Goal: Information Seeking & Learning: Understand process/instructions

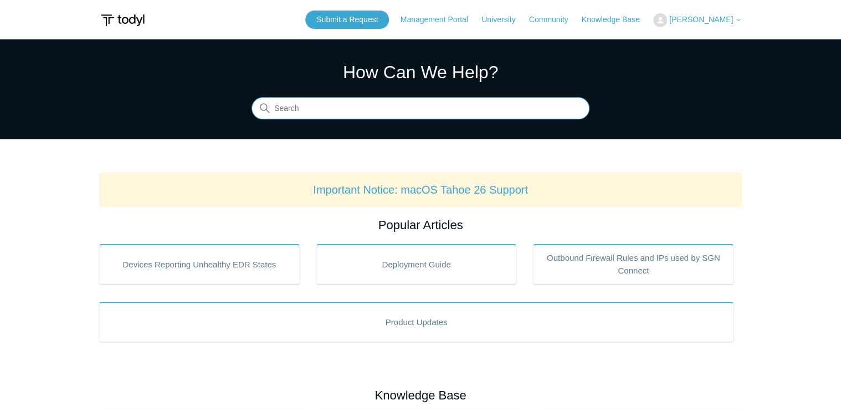
click at [326, 111] on input "Search" at bounding box center [421, 109] width 338 height 22
type input "secure"
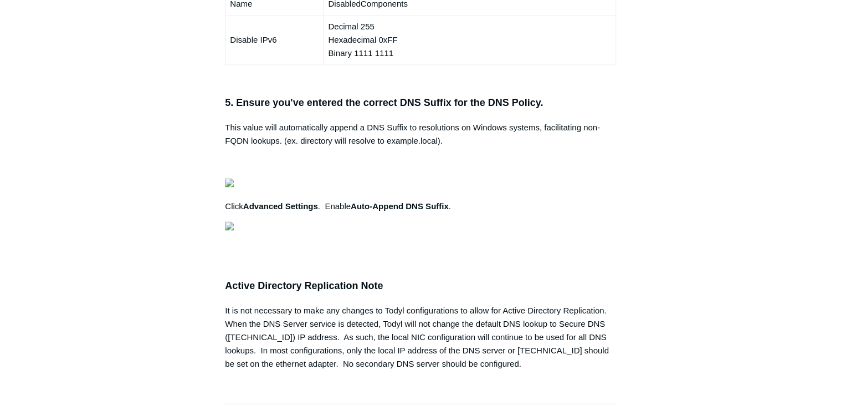
scroll to position [0, 348]
drag, startPoint x: 233, startPoint y: 96, endPoint x: 639, endPoint y: 97, distance: 406.2
copy pre "New-NetFirewallRule -DisplayName "Todyl SGN Network" -Direction Inbound -Progra…"
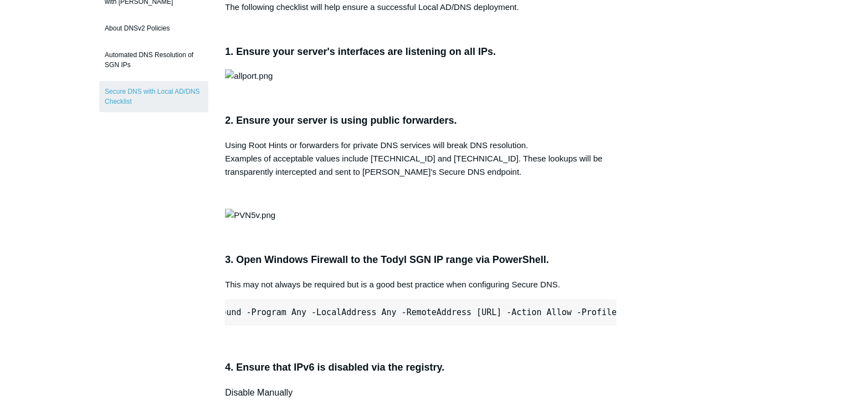
scroll to position [0, 0]
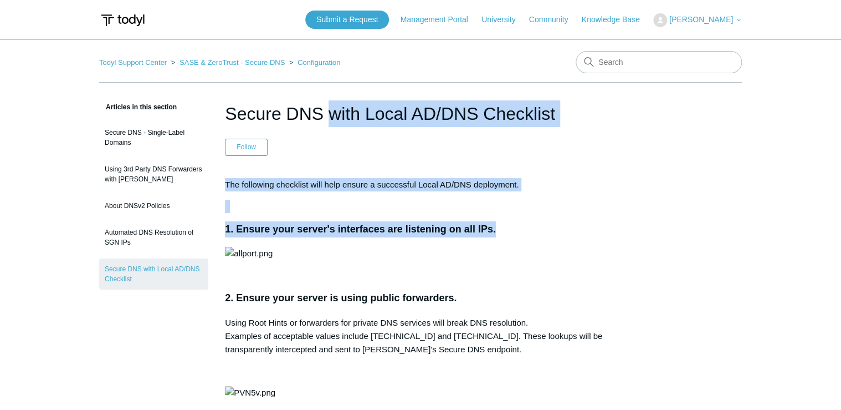
drag, startPoint x: 228, startPoint y: 112, endPoint x: 560, endPoint y: 339, distance: 402.4
click at [563, 260] on p at bounding box center [420, 253] width 391 height 13
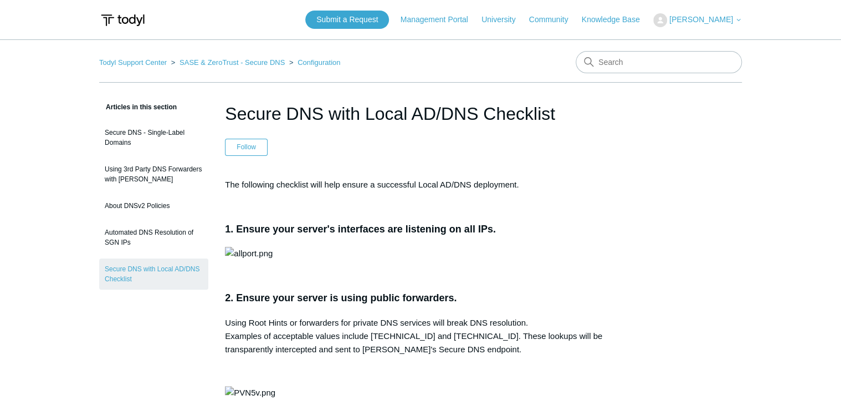
click at [604, 260] on p at bounding box center [420, 253] width 391 height 13
click at [152, 64] on link "Todyl Support Center" at bounding box center [133, 62] width 68 height 8
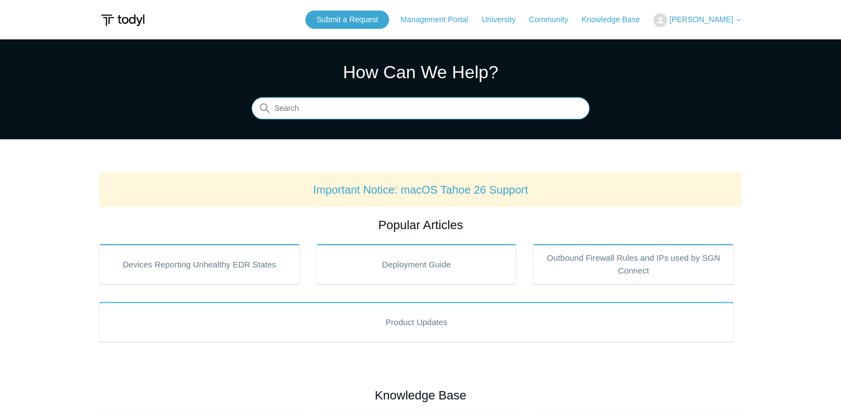
click at [424, 103] on input "Search" at bounding box center [421, 109] width 338 height 22
type input "i"
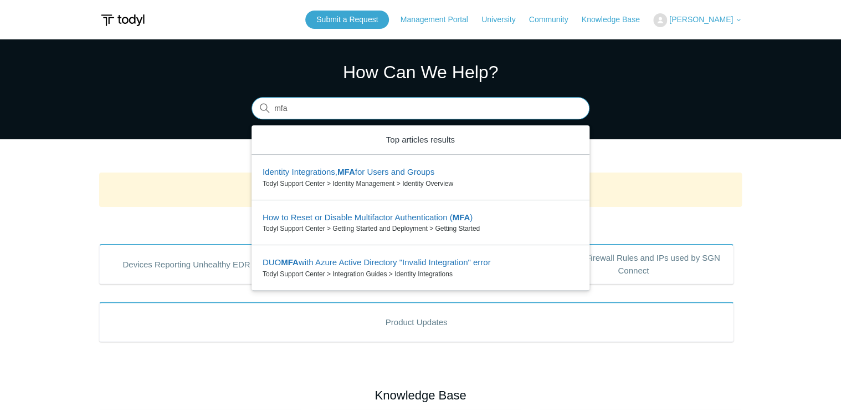
type input "mfa"
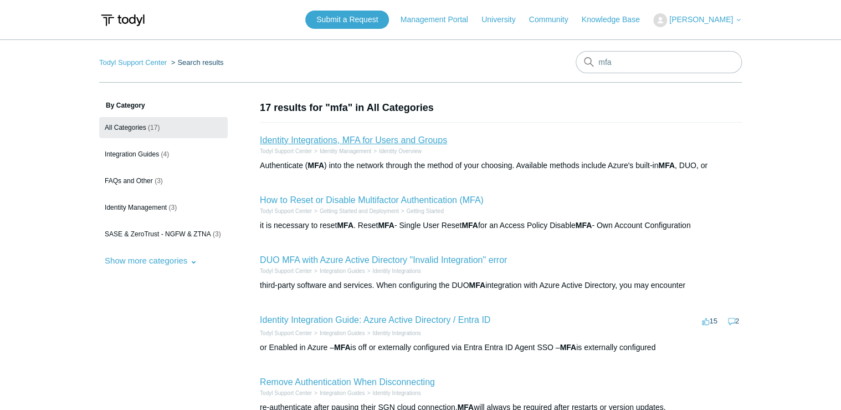
click at [419, 140] on link "Identity Integrations, MFA for Users and Groups" at bounding box center [353, 139] width 187 height 9
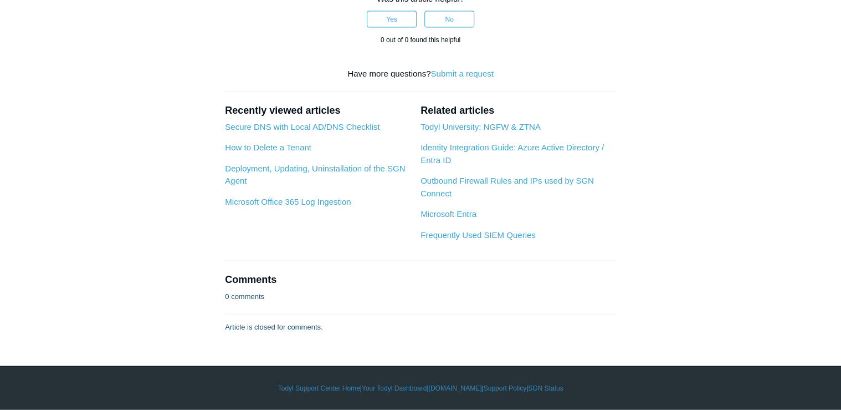
scroll to position [1153, 0]
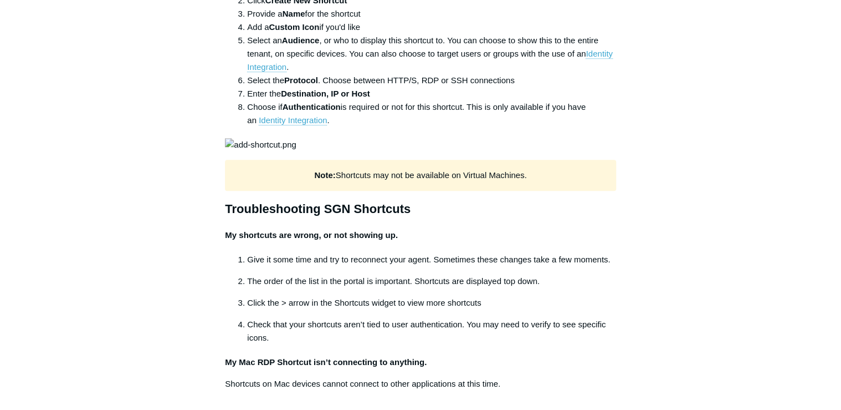
scroll to position [133, 0]
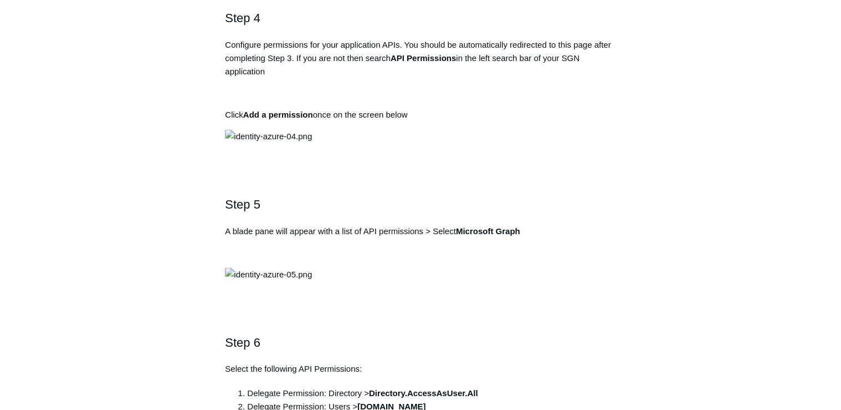
scroll to position [1020, 0]
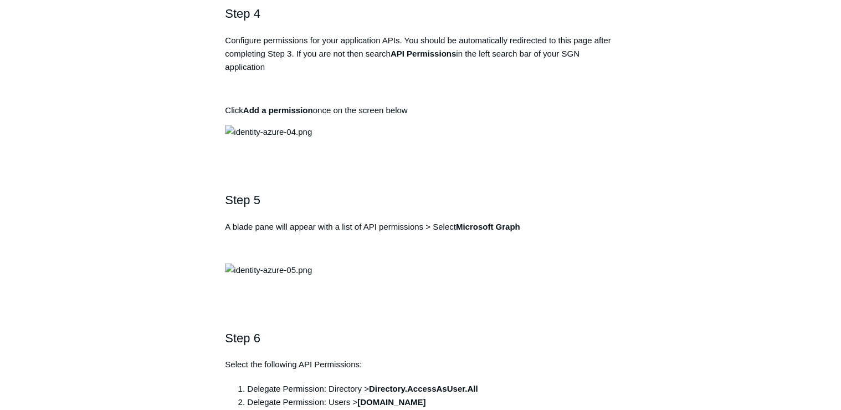
drag, startPoint x: 392, startPoint y: 152, endPoint x: 459, endPoint y: 151, distance: 67.1
drag, startPoint x: 459, startPoint y: 151, endPoint x: 391, endPoint y: 151, distance: 67.6
drag, startPoint x: 390, startPoint y: 151, endPoint x: 463, endPoint y: 150, distance: 73.7
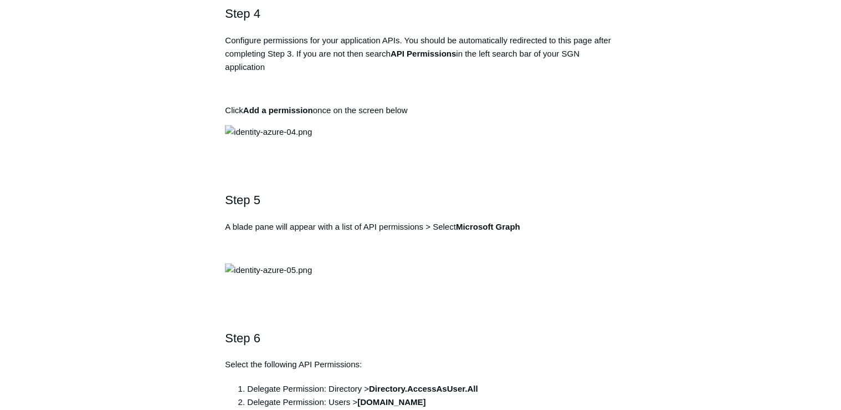
copy strong "Todyl SGN Identity"
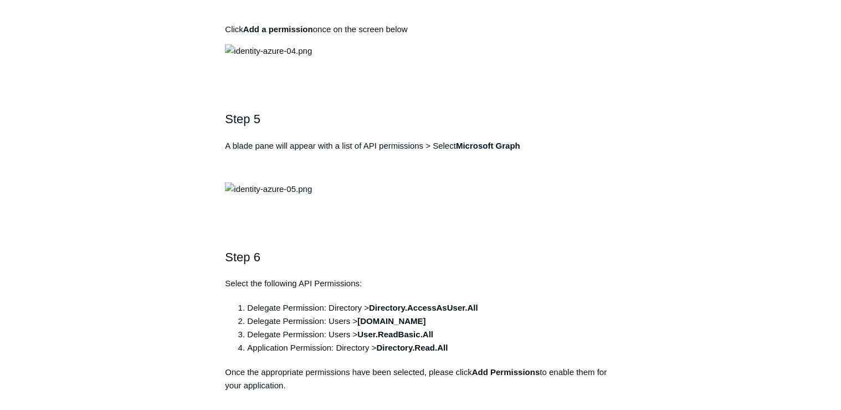
scroll to position [1108, 0]
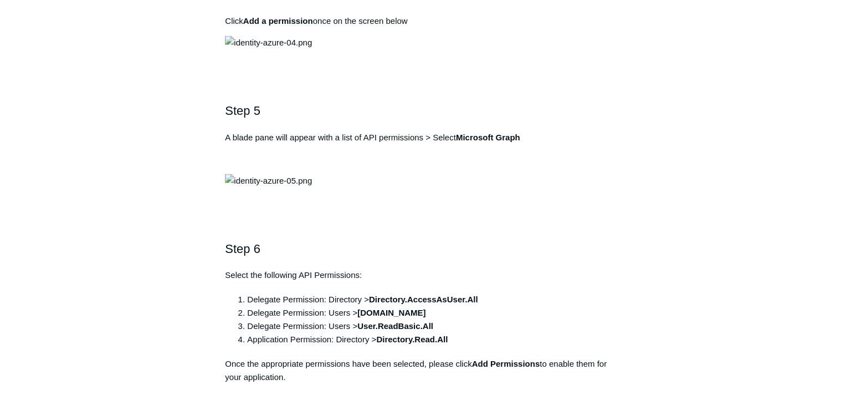
drag, startPoint x: 423, startPoint y: 140, endPoint x: 225, endPoint y: 133, distance: 198.5
copy pre "[URL][DOMAIN_NAME]"
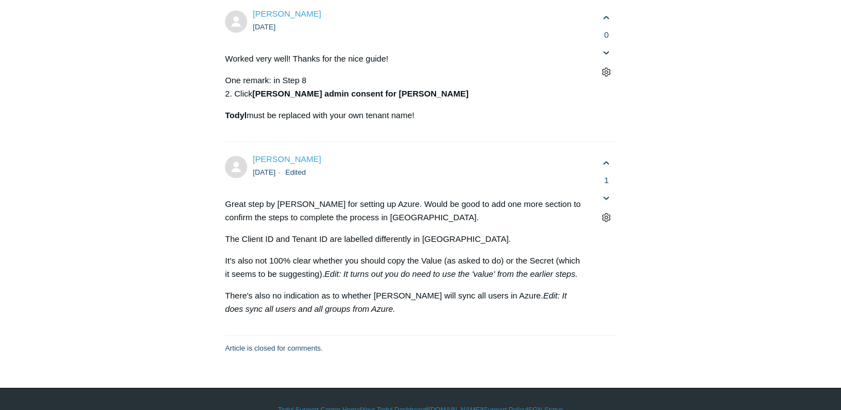
scroll to position [4078, 0]
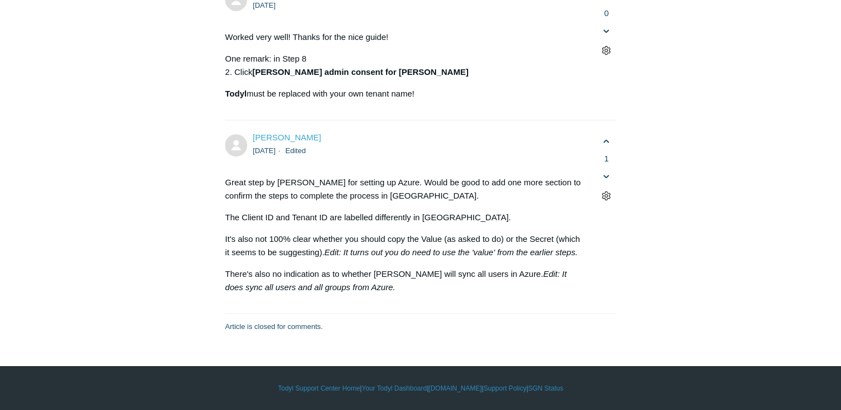
scroll to position [6738, 0]
